Goal: Task Accomplishment & Management: Manage account settings

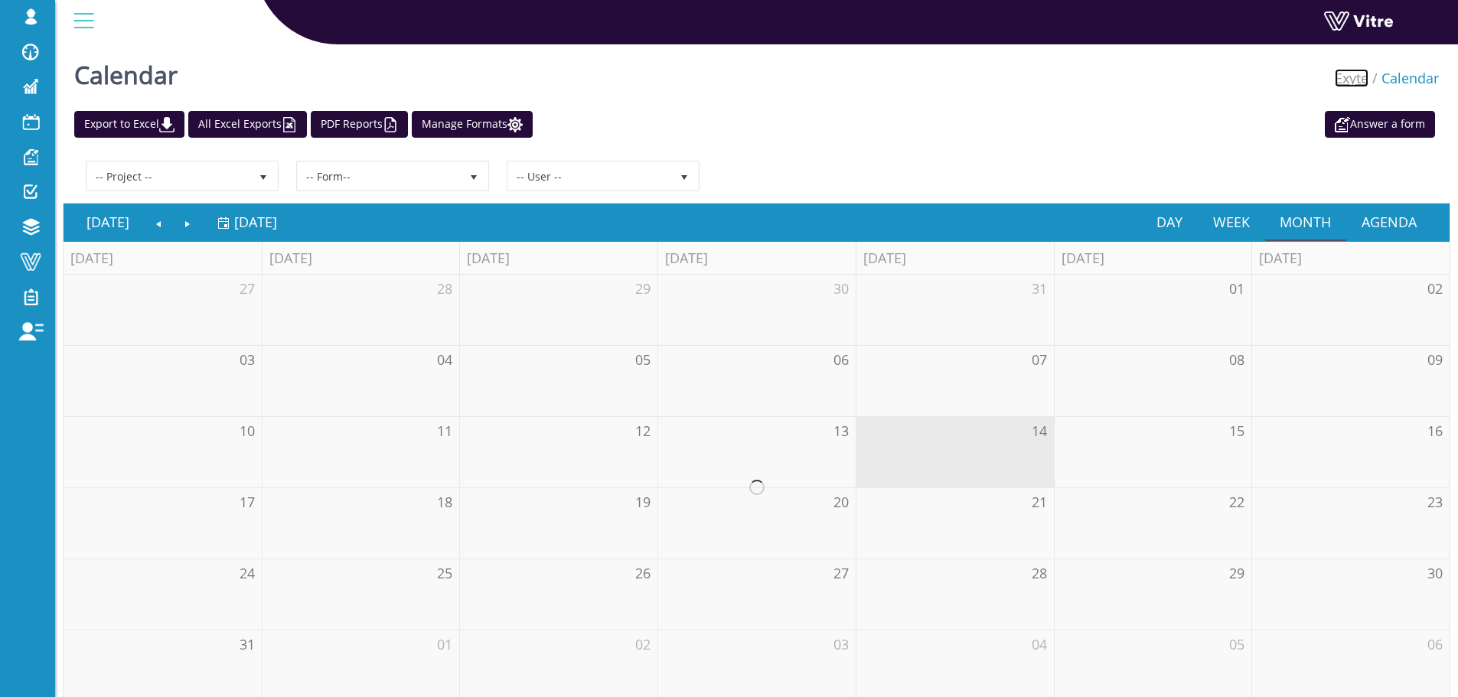
click at [1360, 77] on link "Exyte" at bounding box center [1352, 78] width 34 height 18
click at [1363, 81] on link "Exyte" at bounding box center [1352, 78] width 34 height 18
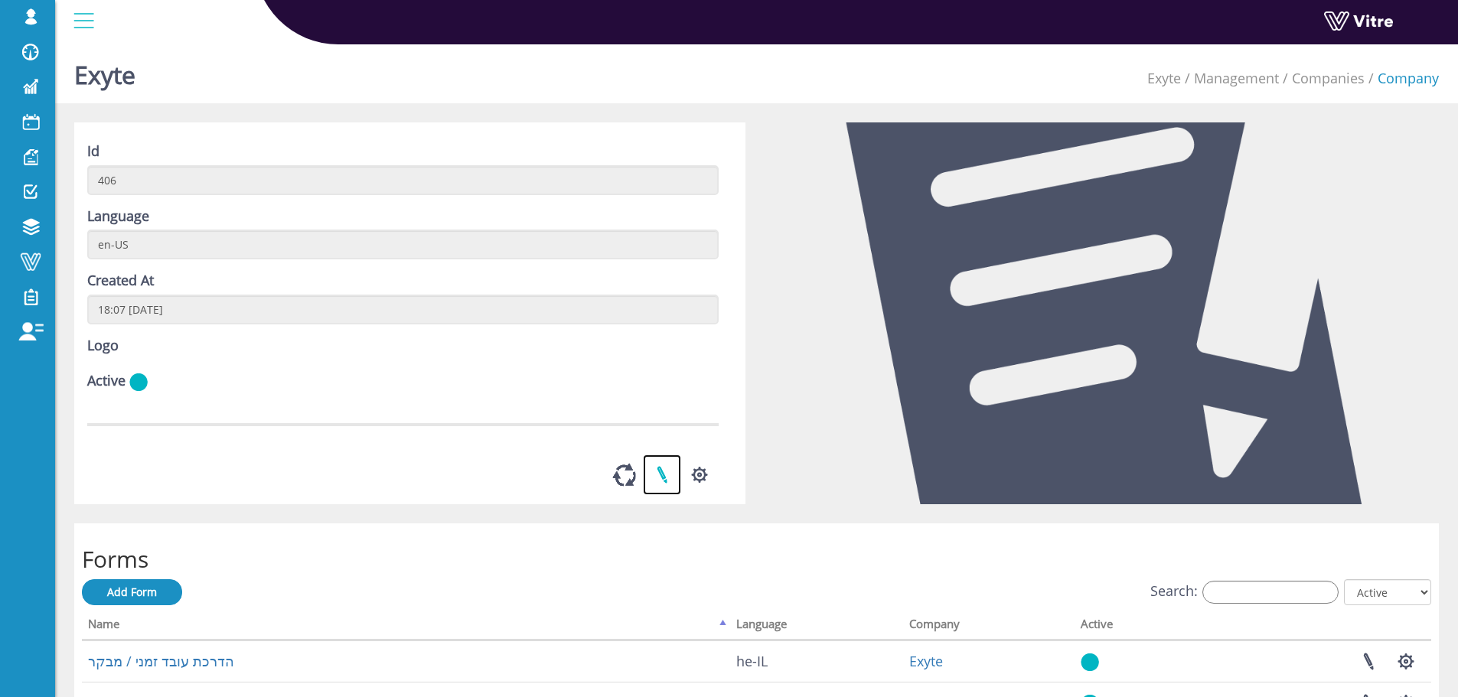
click at [673, 495] on link at bounding box center [662, 475] width 38 height 41
click at [701, 495] on button "button" at bounding box center [700, 475] width 38 height 41
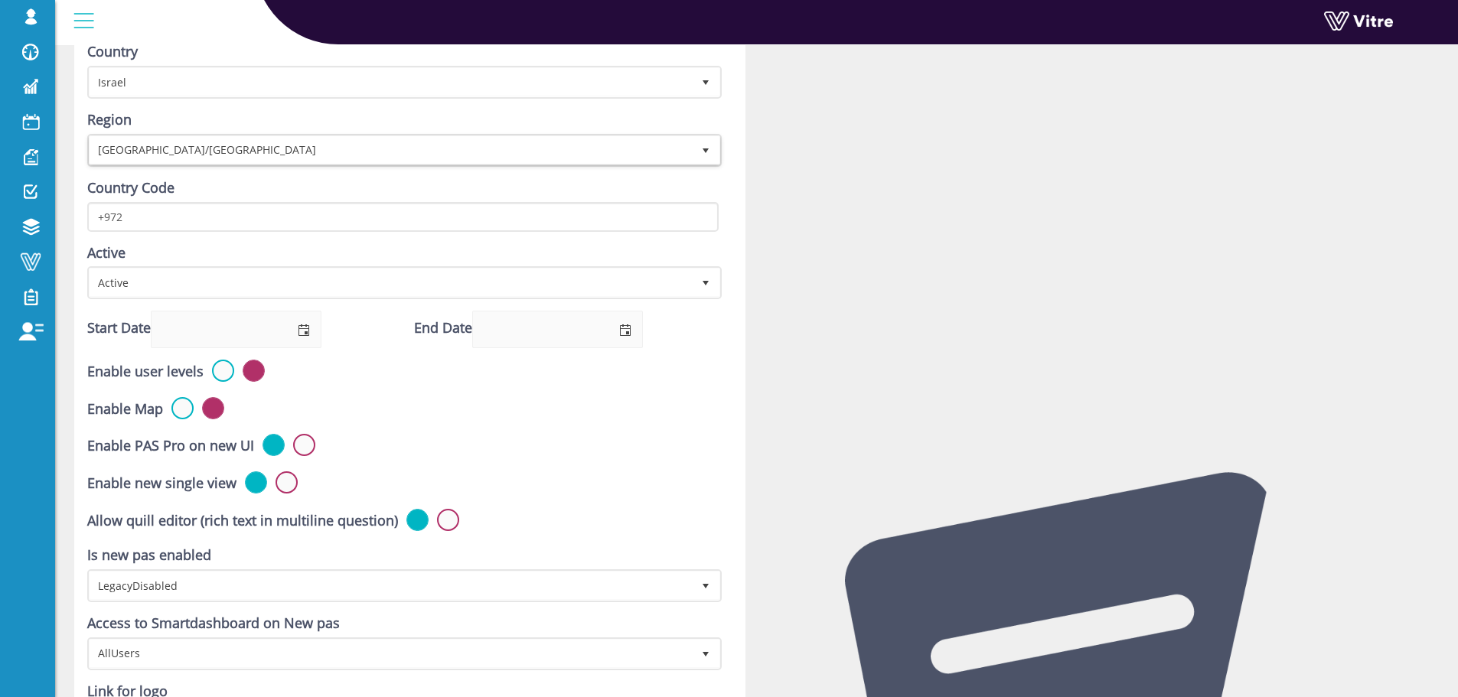
scroll to position [581, 0]
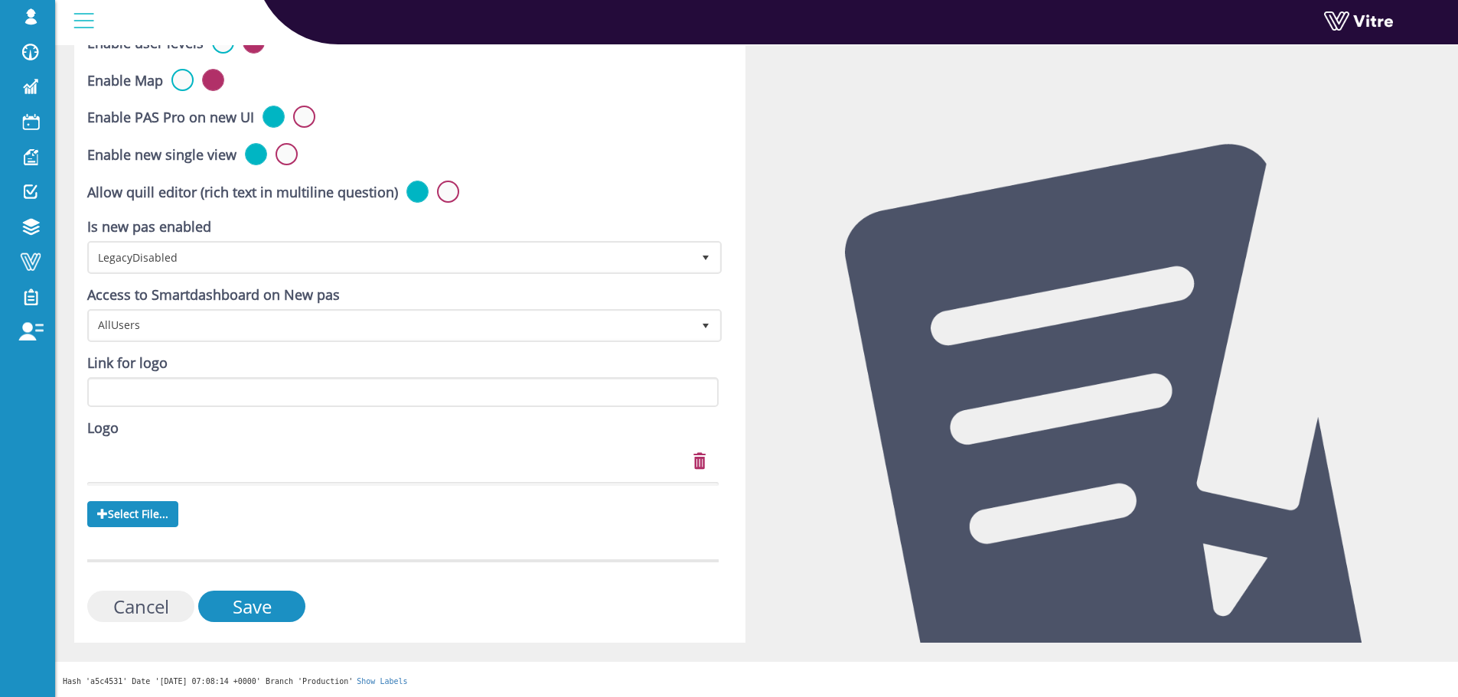
click at [170, 609] on input "Cancel" at bounding box center [140, 606] width 107 height 31
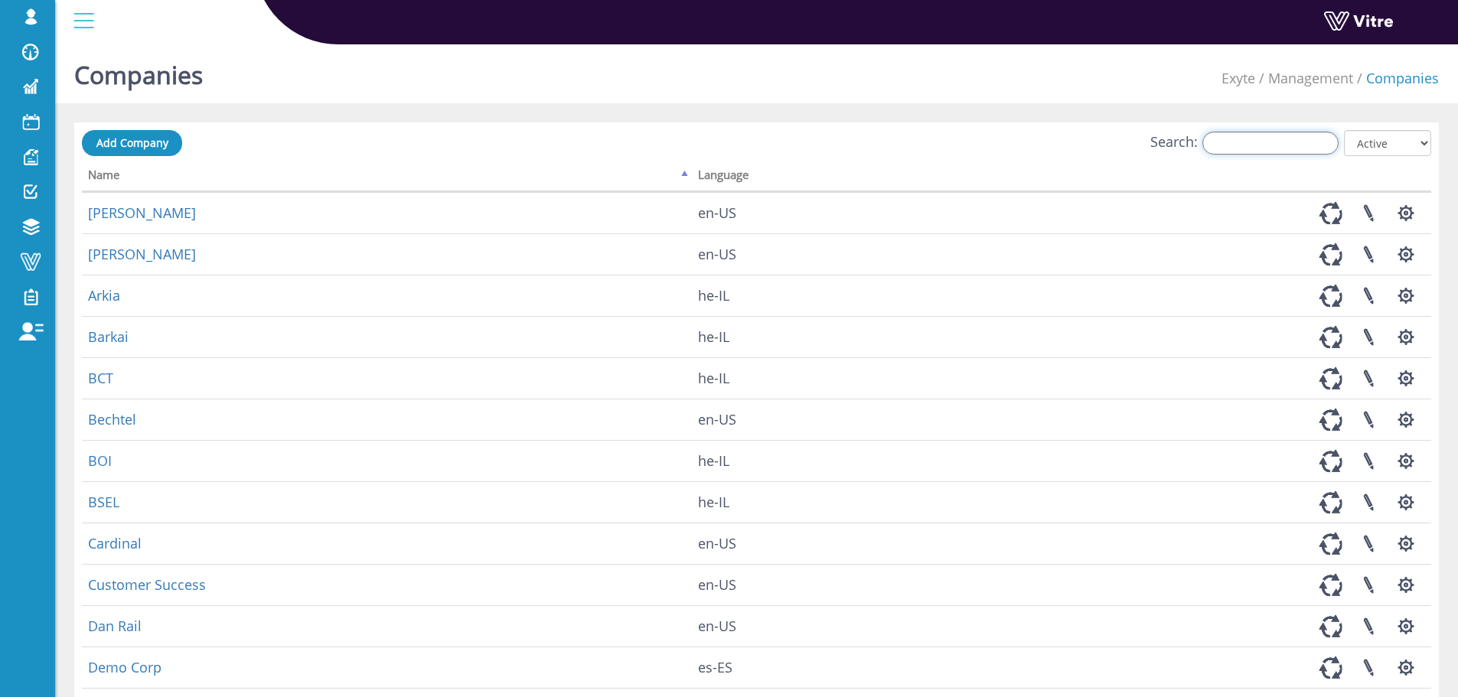
click at [1272, 144] on input "Search:" at bounding box center [1271, 143] width 136 height 23
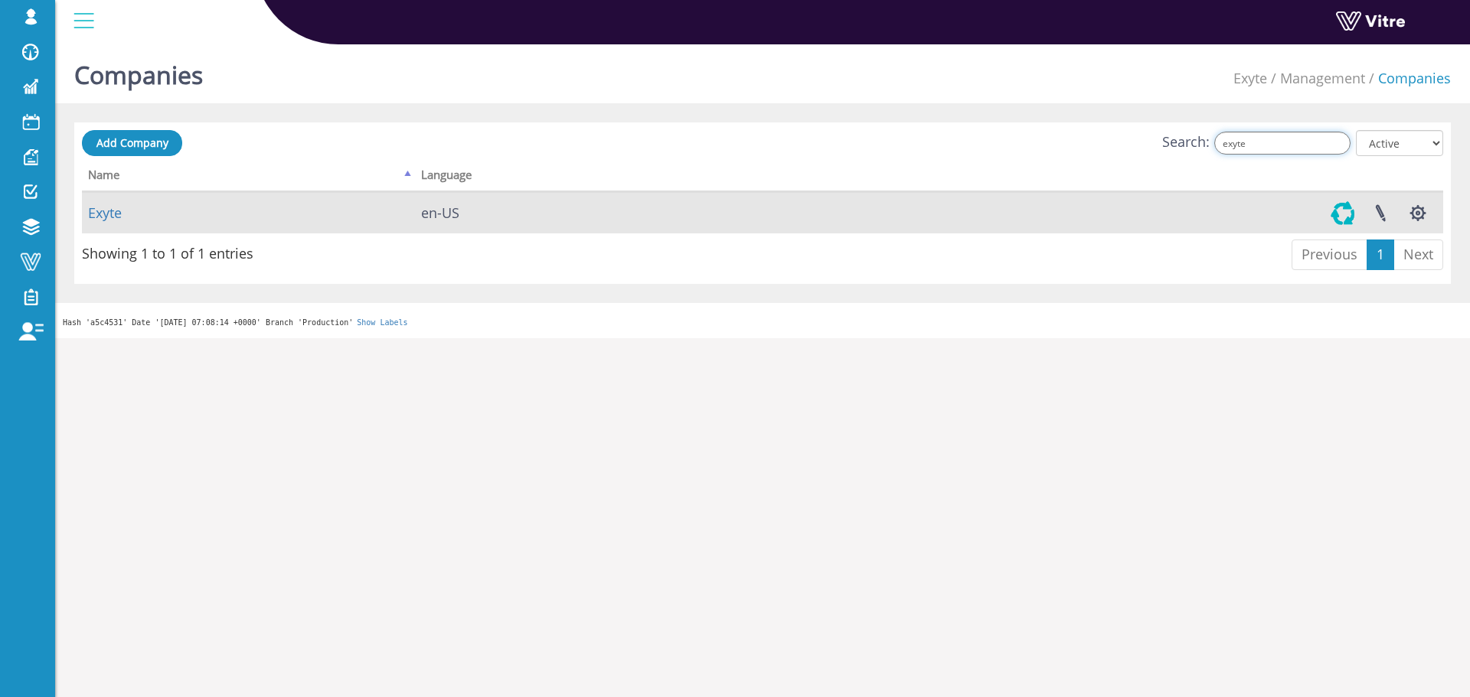
type input "exyte"
click at [1342, 205] on link at bounding box center [1343, 213] width 38 height 41
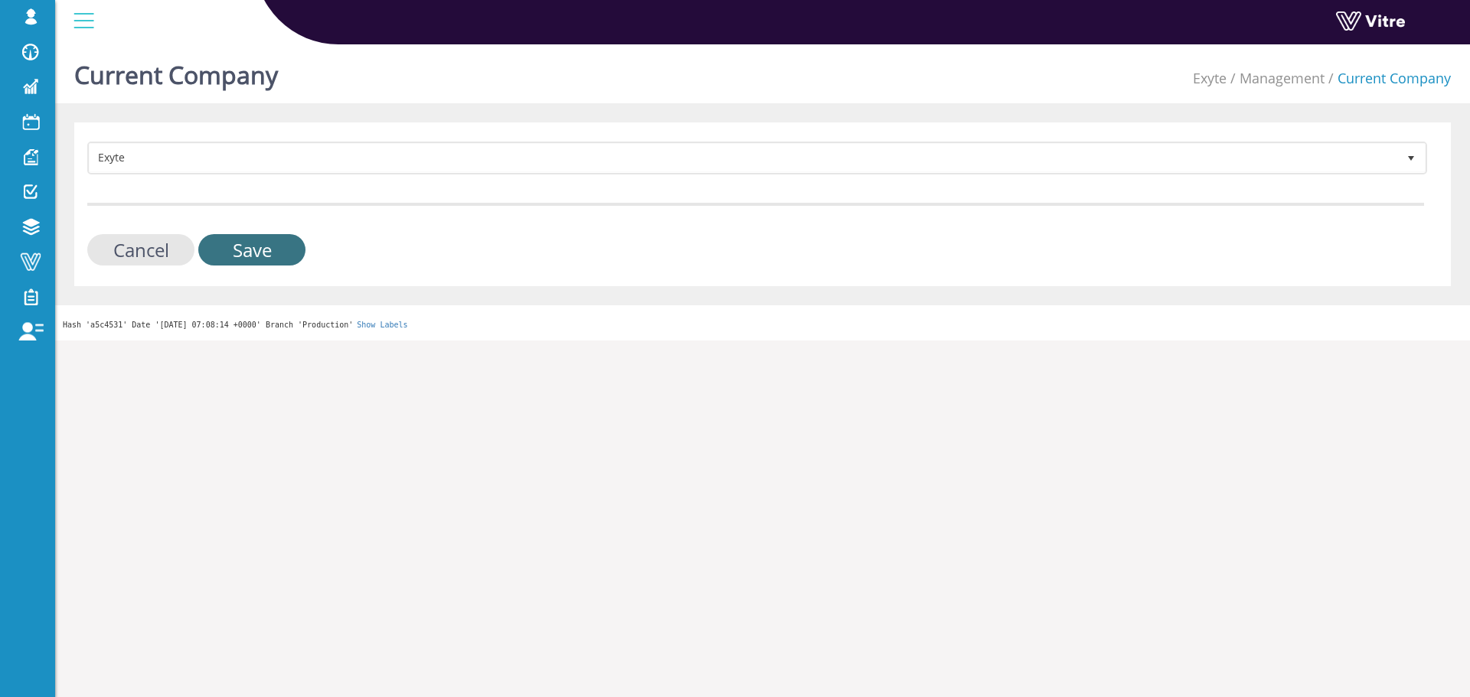
click at [204, 241] on input "Save" at bounding box center [251, 249] width 107 height 31
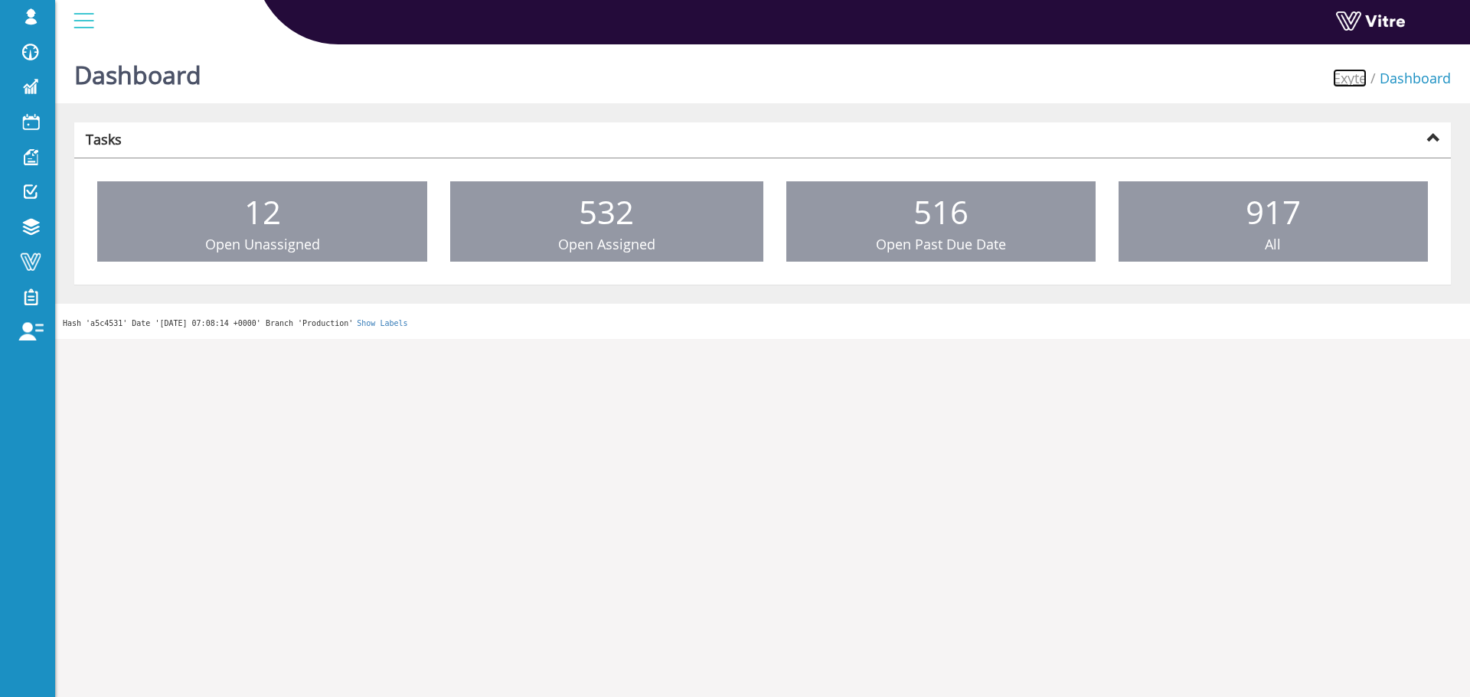
click at [1357, 84] on link "Exyte" at bounding box center [1350, 78] width 34 height 18
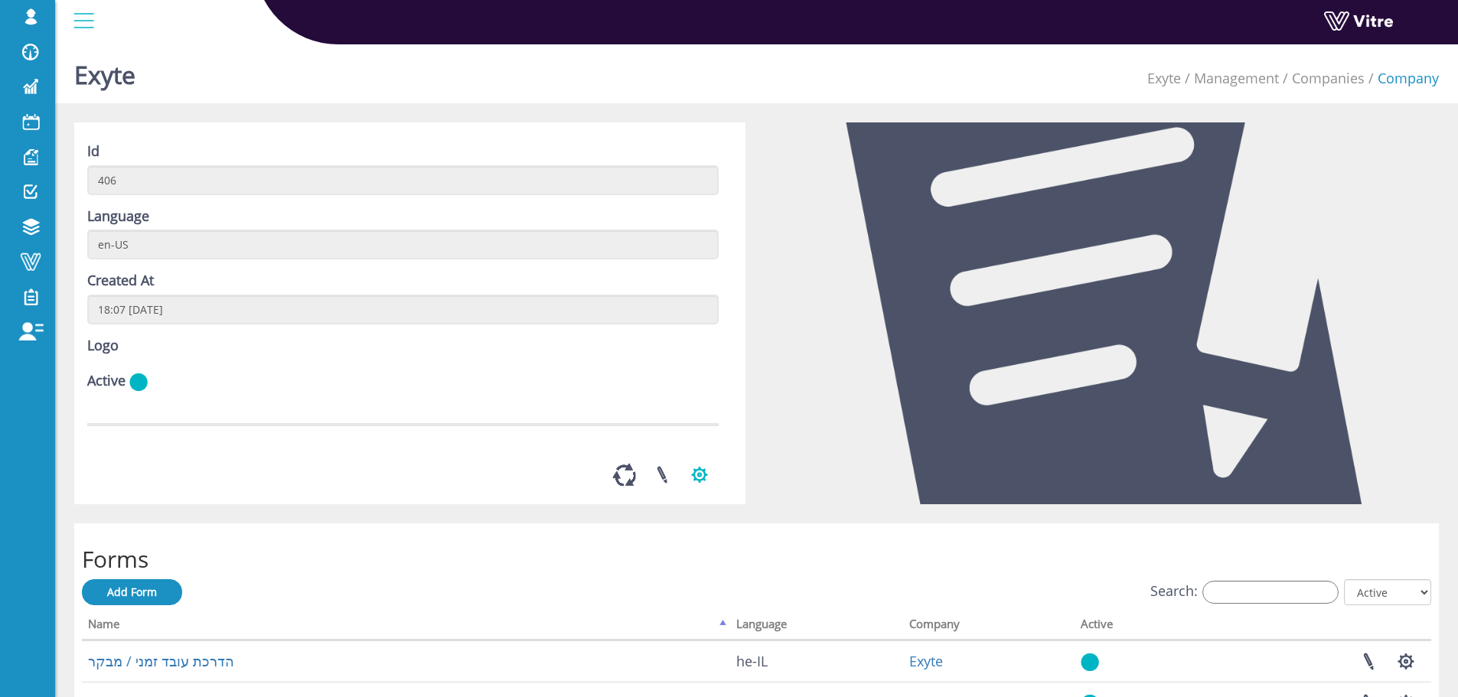
click at [700, 495] on button "button" at bounding box center [700, 475] width 38 height 41
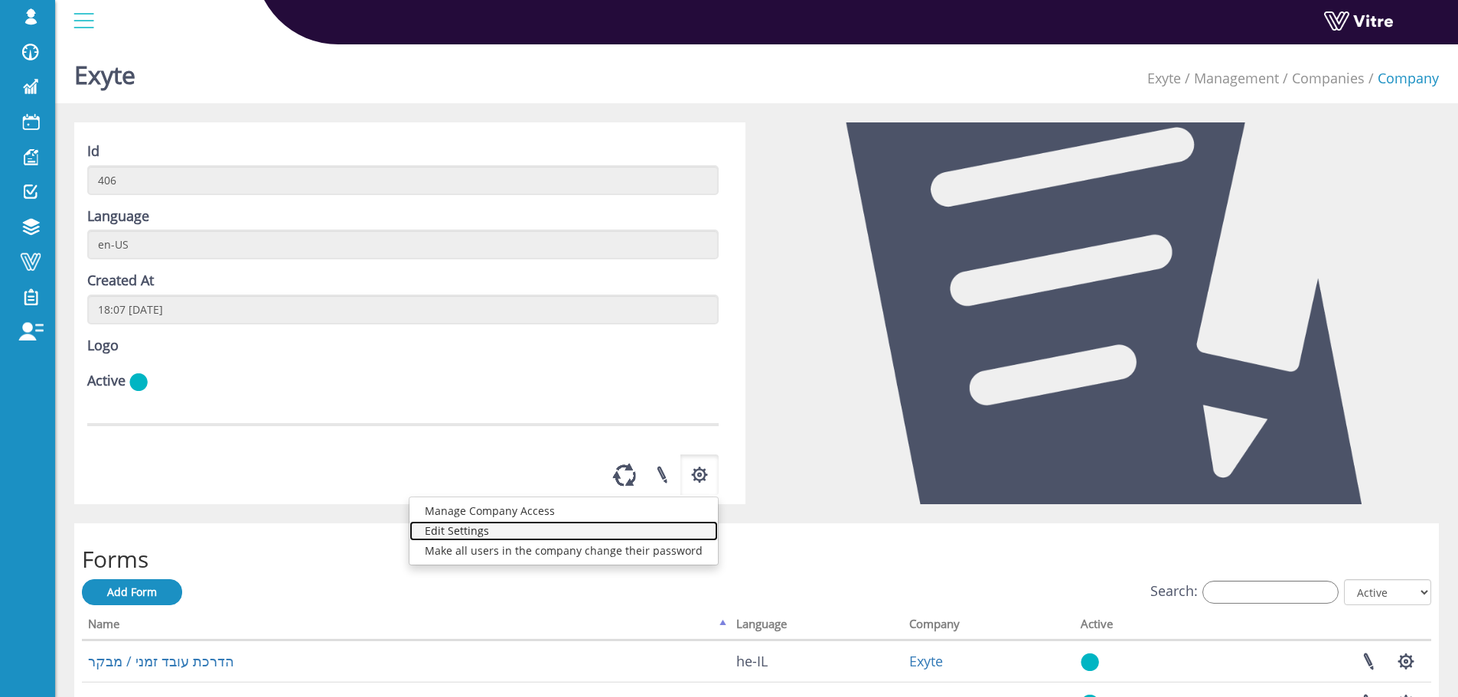
click at [568, 541] on link "Edit Settings" at bounding box center [564, 531] width 309 height 20
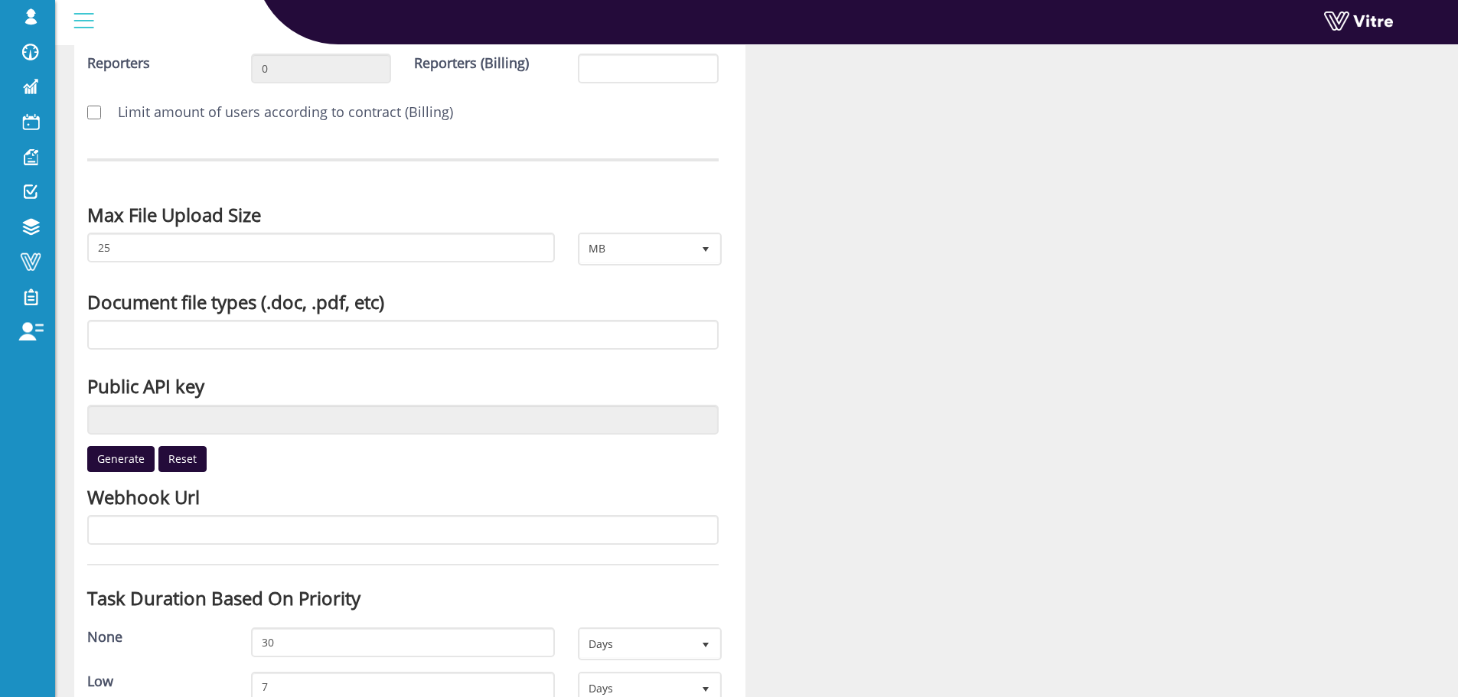
scroll to position [383, 0]
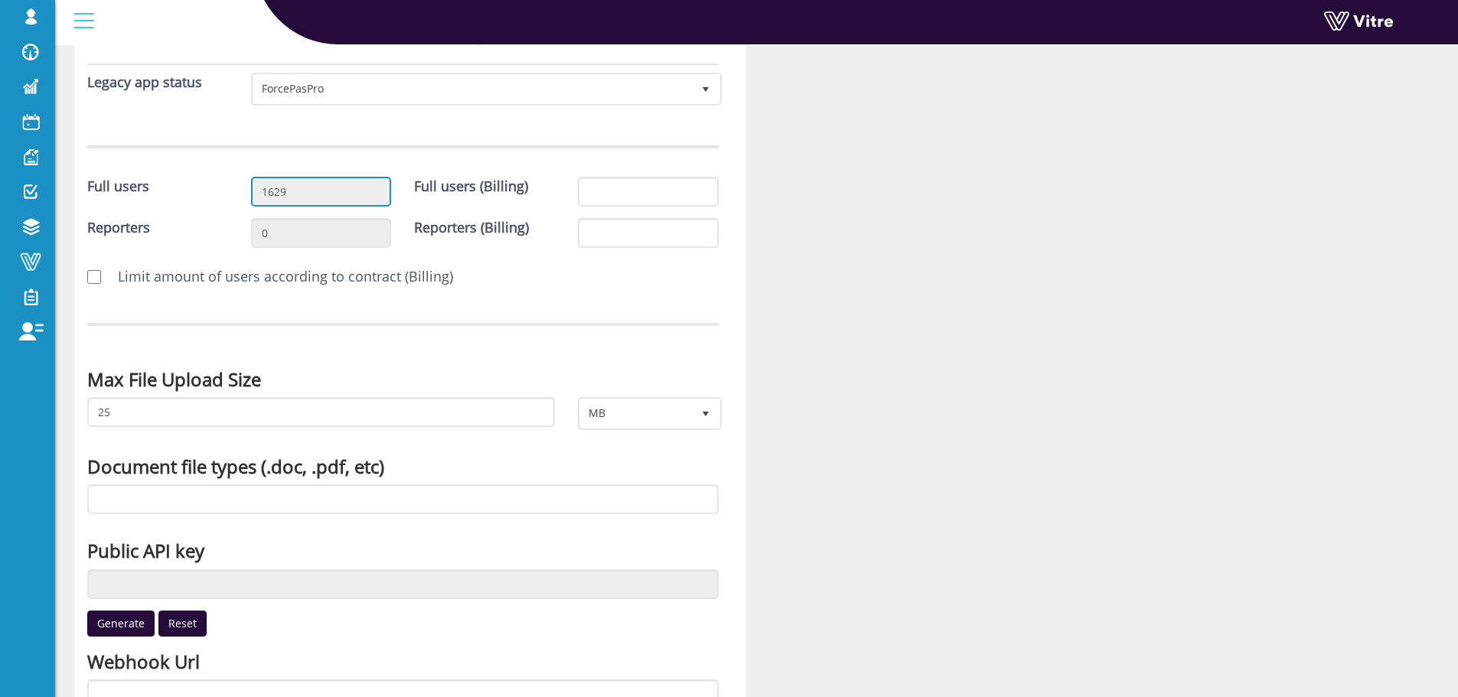
drag, startPoint x: 294, startPoint y: 194, endPoint x: 253, endPoint y: 187, distance: 41.9
click at [253, 192] on input "1629" at bounding box center [321, 192] width 141 height 30
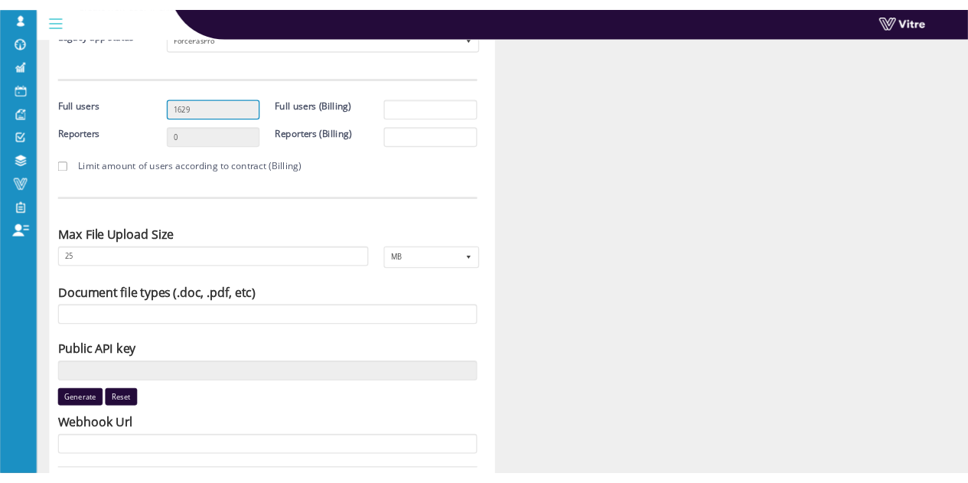
scroll to position [459, 0]
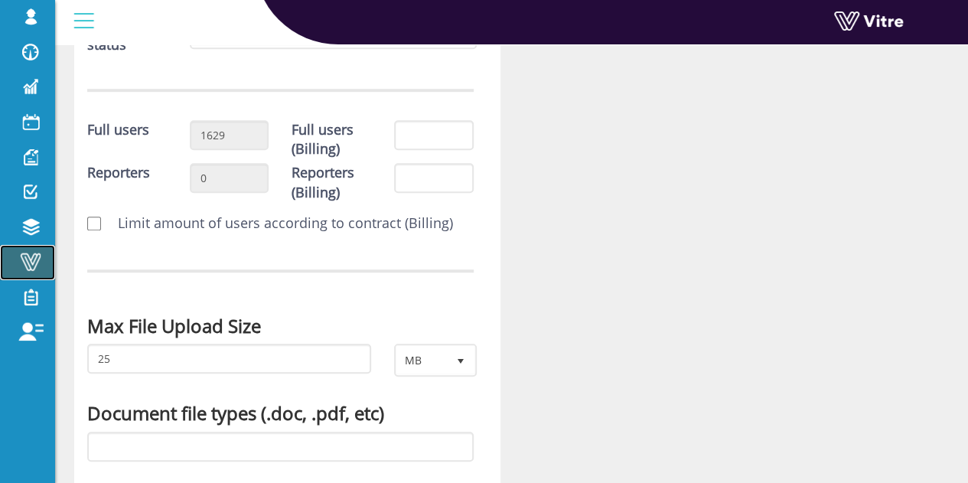
click at [28, 266] on span at bounding box center [30, 262] width 38 height 18
